Goal: Communication & Community: Ask a question

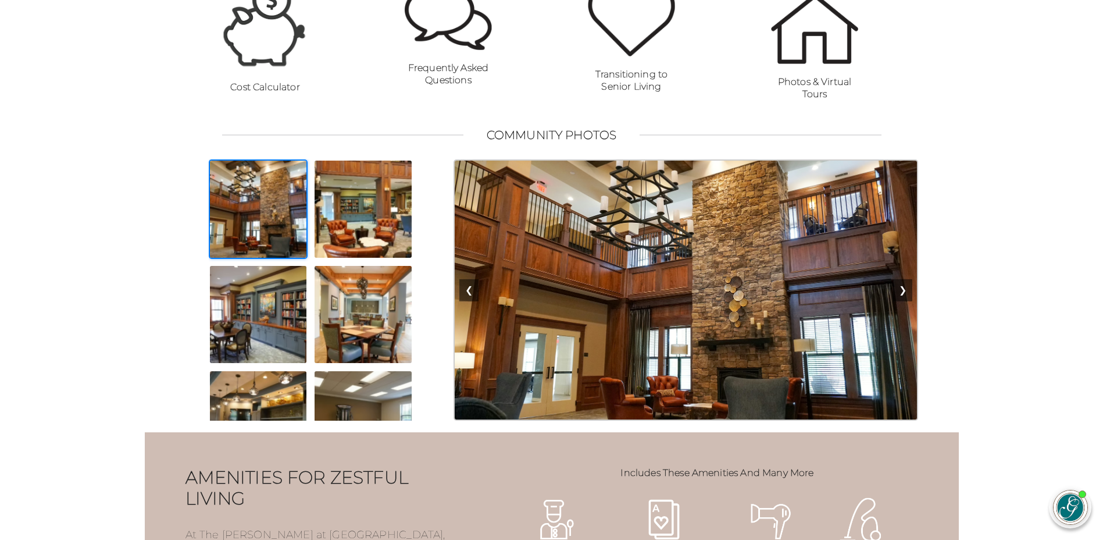
scroll to position [931, 0]
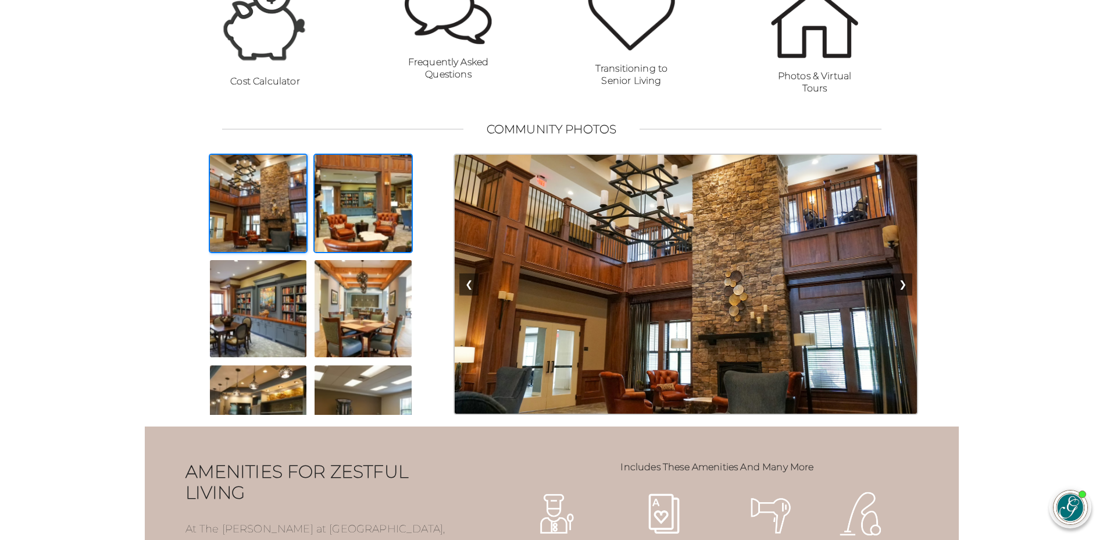
click at [364, 201] on img at bounding box center [362, 203] width 99 height 99
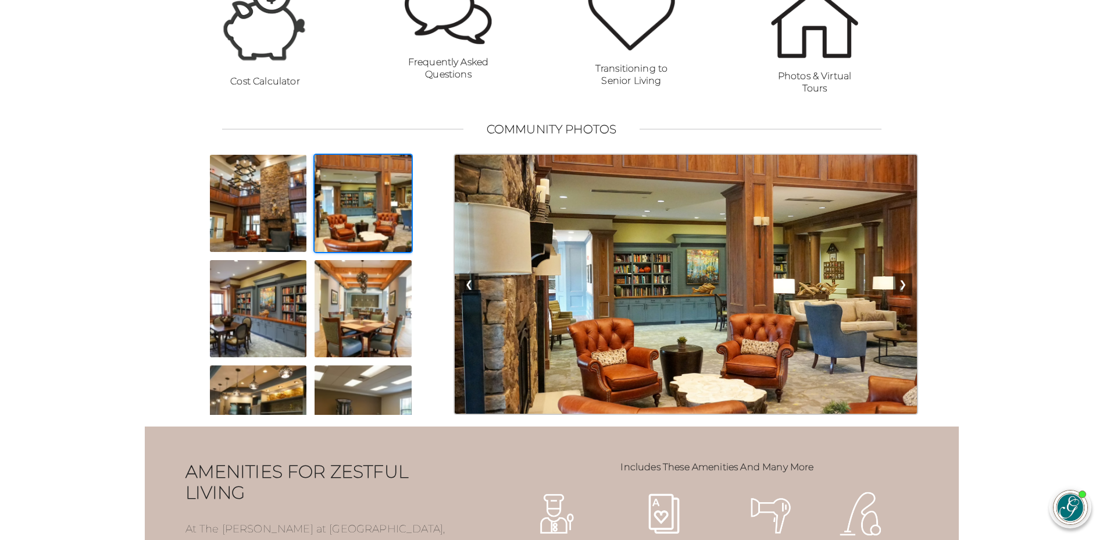
click at [365, 253] on img at bounding box center [362, 203] width 99 height 99
click at [365, 331] on img at bounding box center [362, 308] width 99 height 99
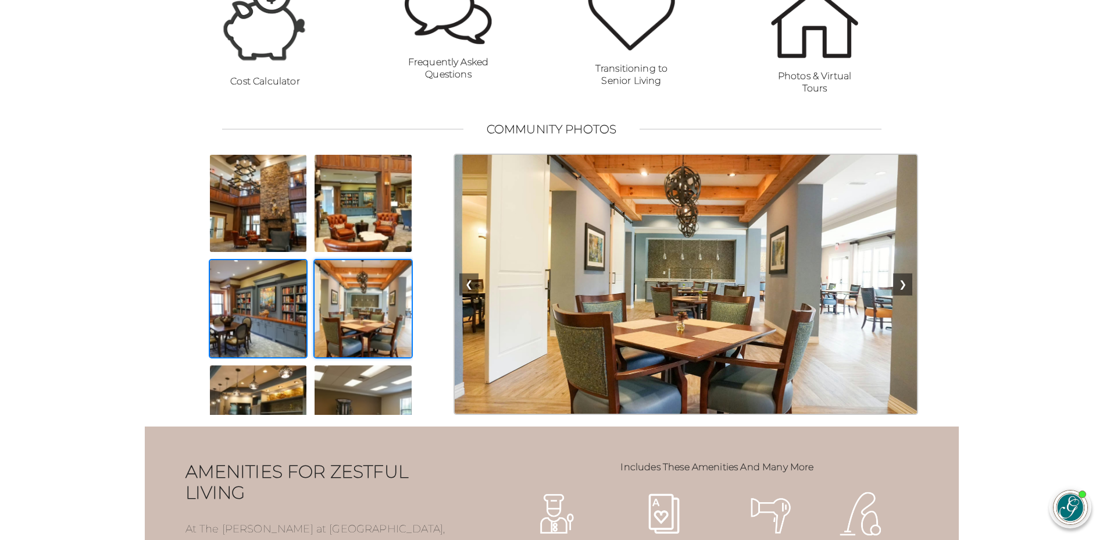
click at [270, 319] on img at bounding box center [258, 308] width 99 height 99
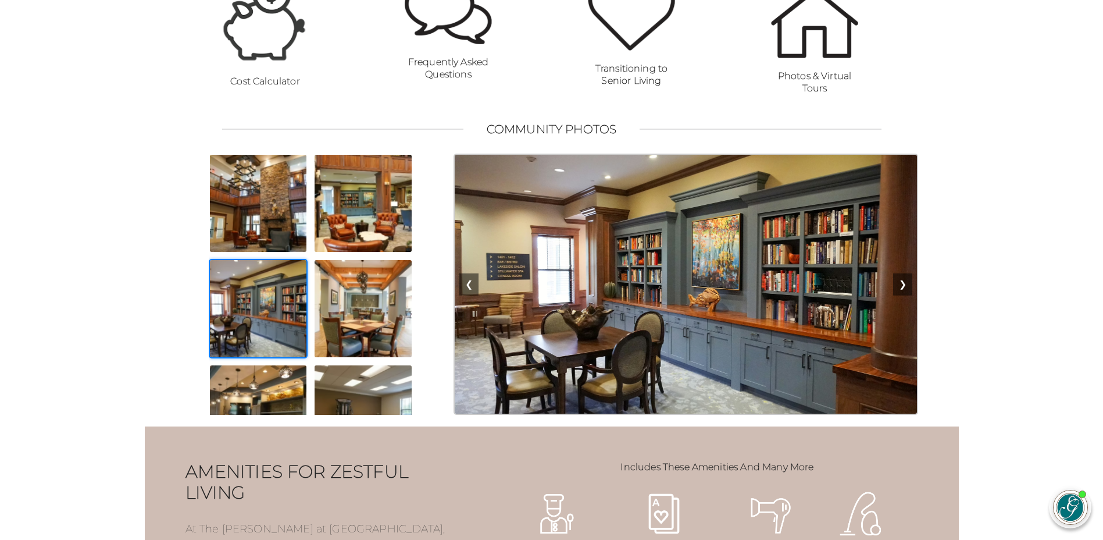
click at [269, 358] on img at bounding box center [258, 308] width 99 height 99
click at [269, 391] on img at bounding box center [258, 413] width 99 height 99
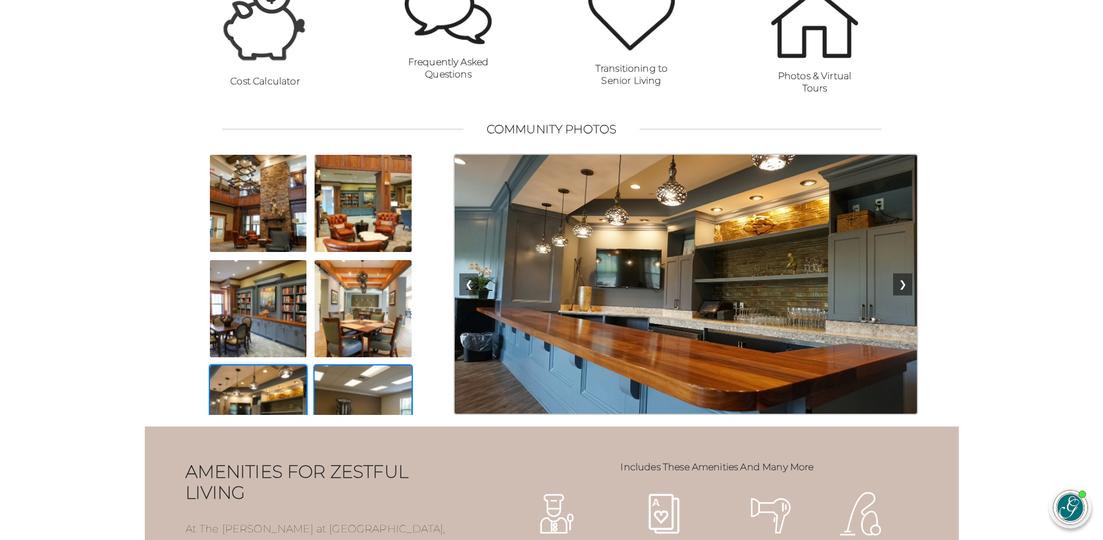
click at [340, 390] on img at bounding box center [362, 413] width 99 height 99
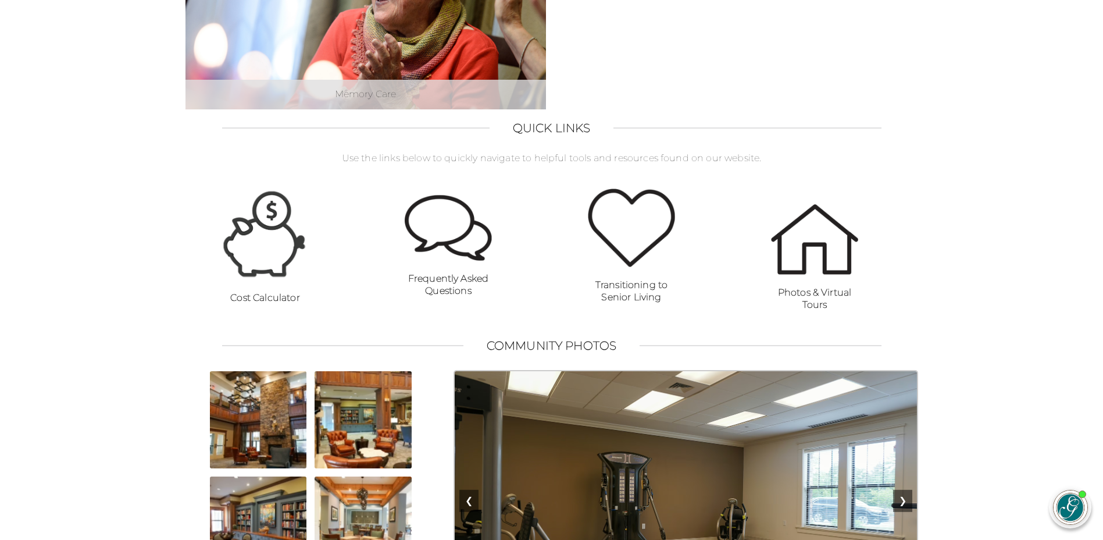
scroll to position [640, 0]
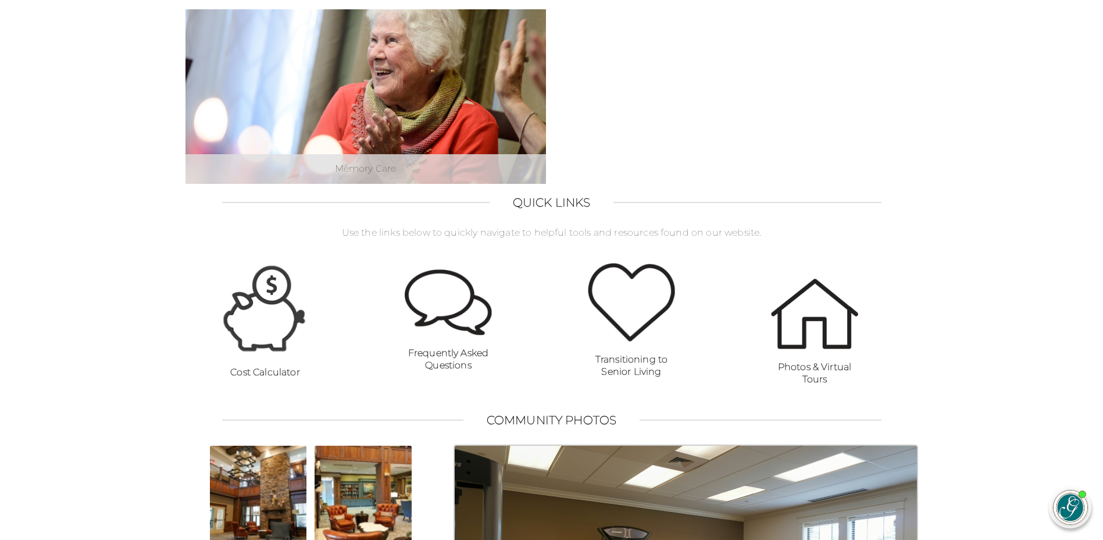
click at [275, 332] on img at bounding box center [265, 308] width 87 height 92
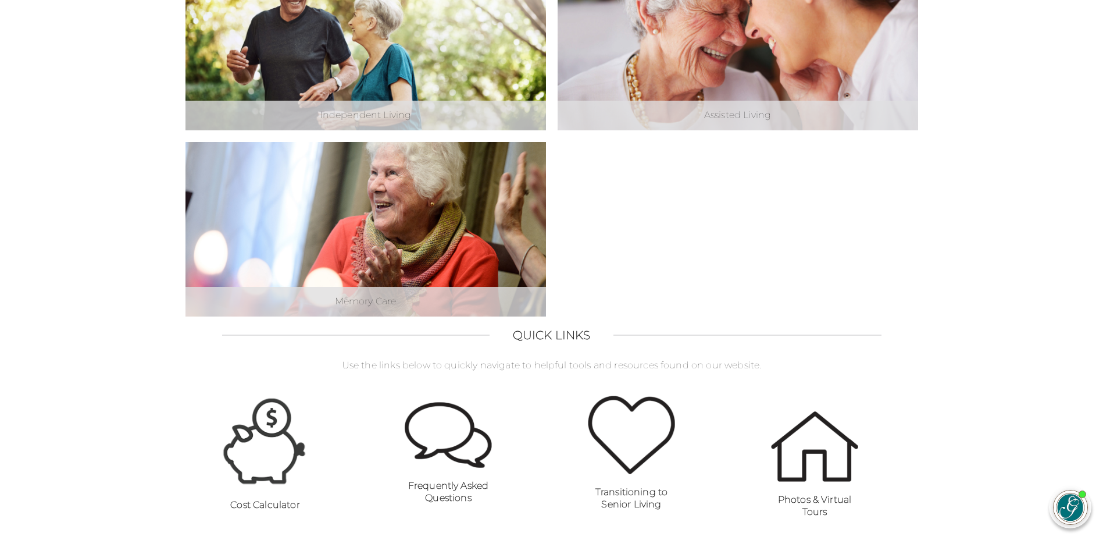
scroll to position [465, 0]
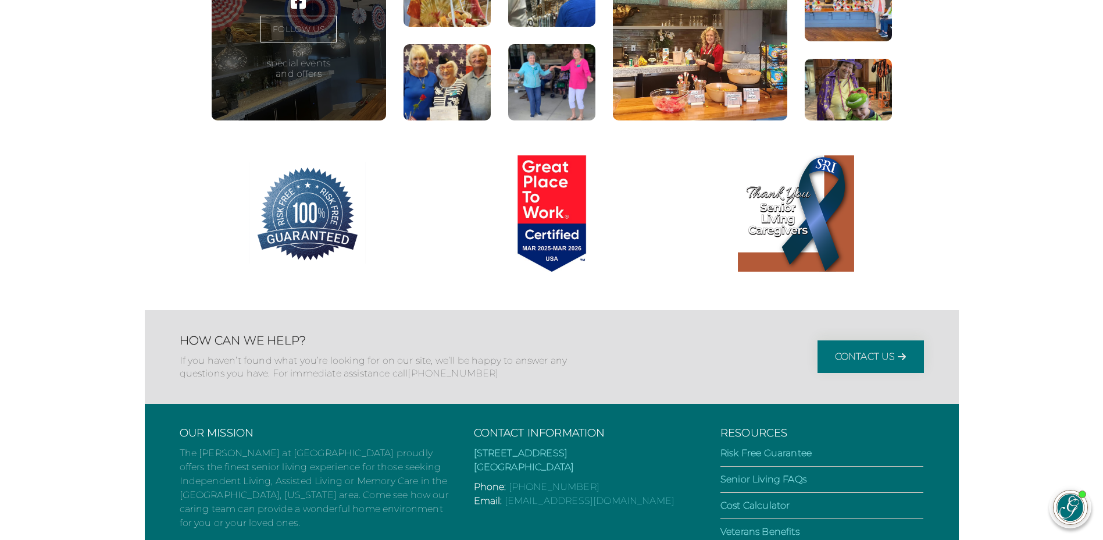
scroll to position [341, 0]
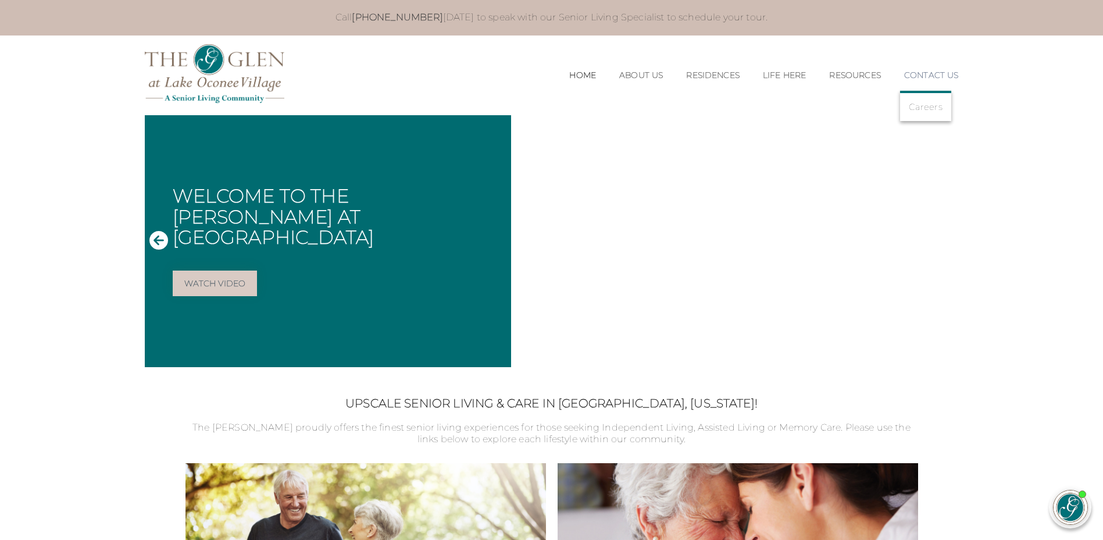
click at [928, 82] on li "Contact Us Careers" at bounding box center [926, 75] width 66 height 33
click at [928, 74] on link "Contact Us" at bounding box center [931, 75] width 55 height 10
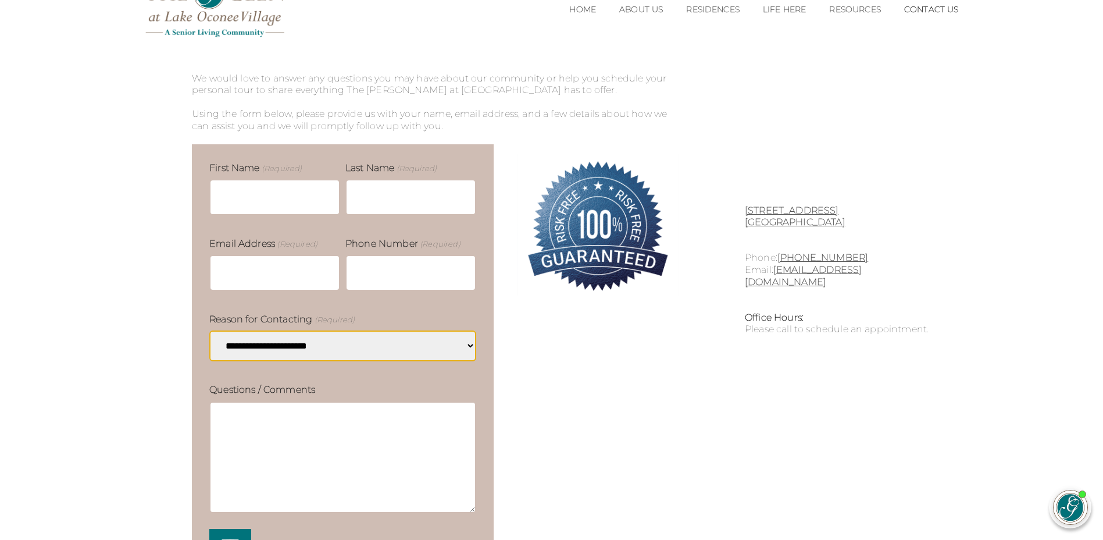
scroll to position [56, 0]
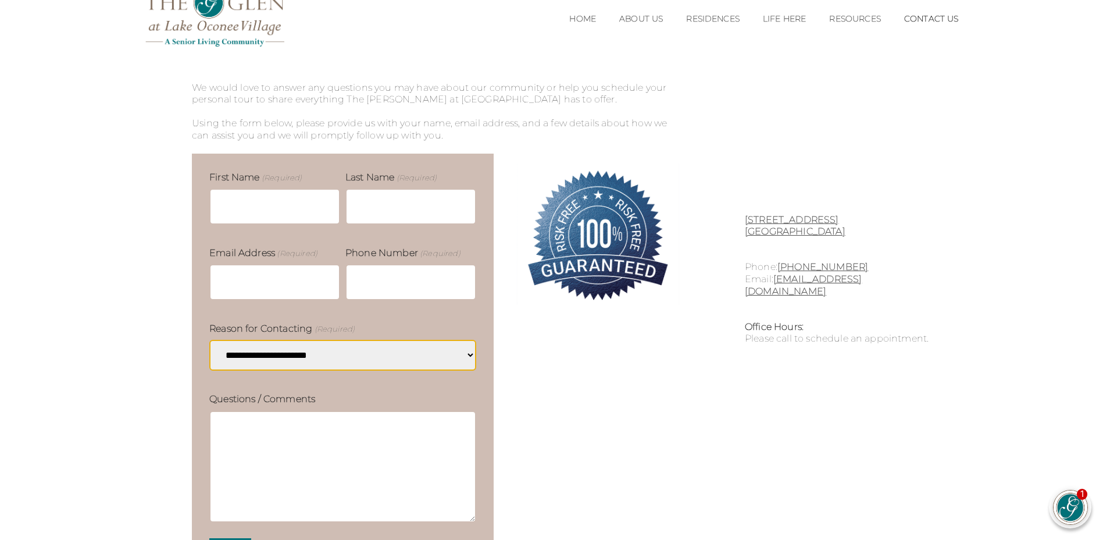
click at [1069, 507] on img at bounding box center [1071, 507] width 34 height 34
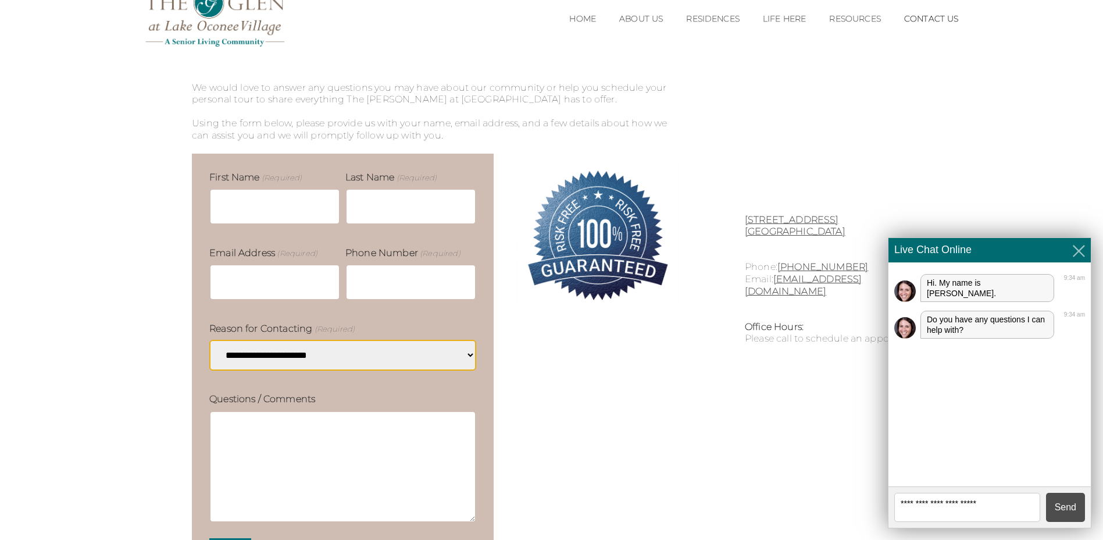
click at [931, 501] on textarea at bounding box center [967, 507] width 146 height 29
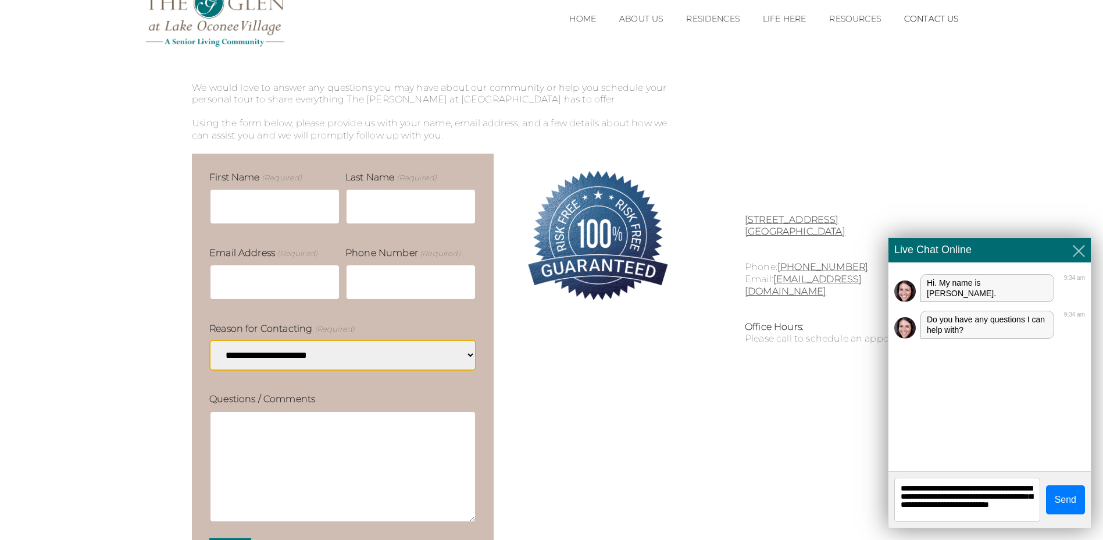
click at [955, 496] on textarea "**********" at bounding box center [967, 499] width 146 height 44
click at [1032, 511] on textarea "**********" at bounding box center [967, 499] width 146 height 44
type textarea "**********"
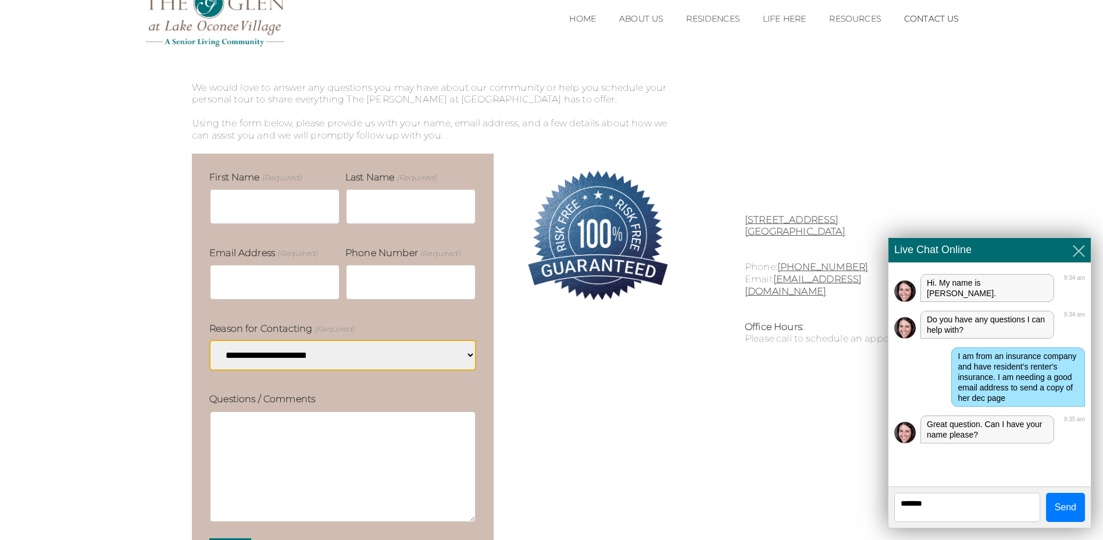
type textarea "*******"
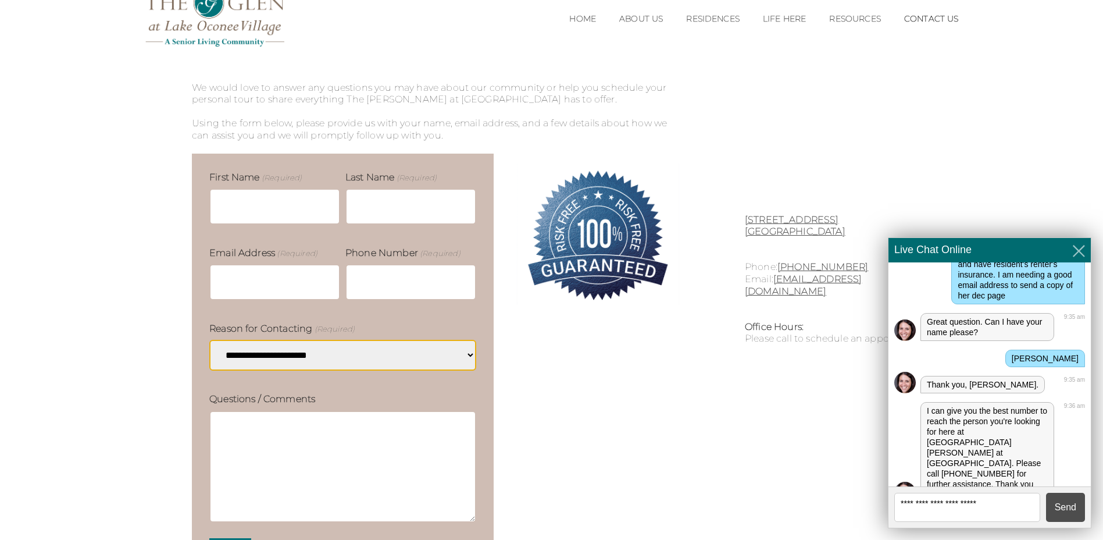
scroll to position [160, 0]
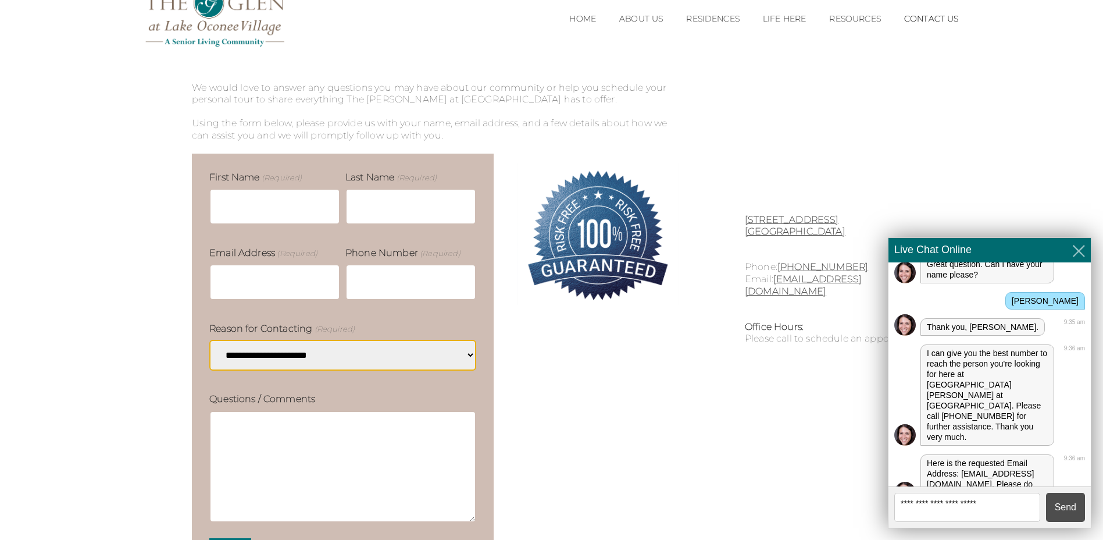
click at [960, 505] on textarea at bounding box center [967, 507] width 146 height 29
click at [962, 505] on textarea at bounding box center [967, 507] width 146 height 29
type textarea "*********"
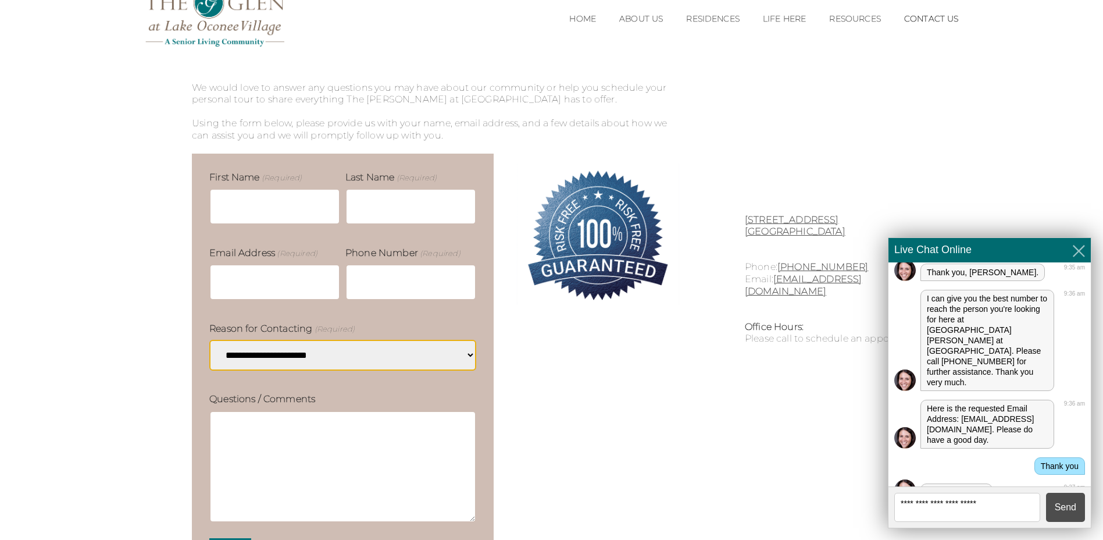
scroll to position [212, 0]
click at [1075, 255] on icon at bounding box center [1079, 251] width 12 height 12
